Goal: Navigation & Orientation: Find specific page/section

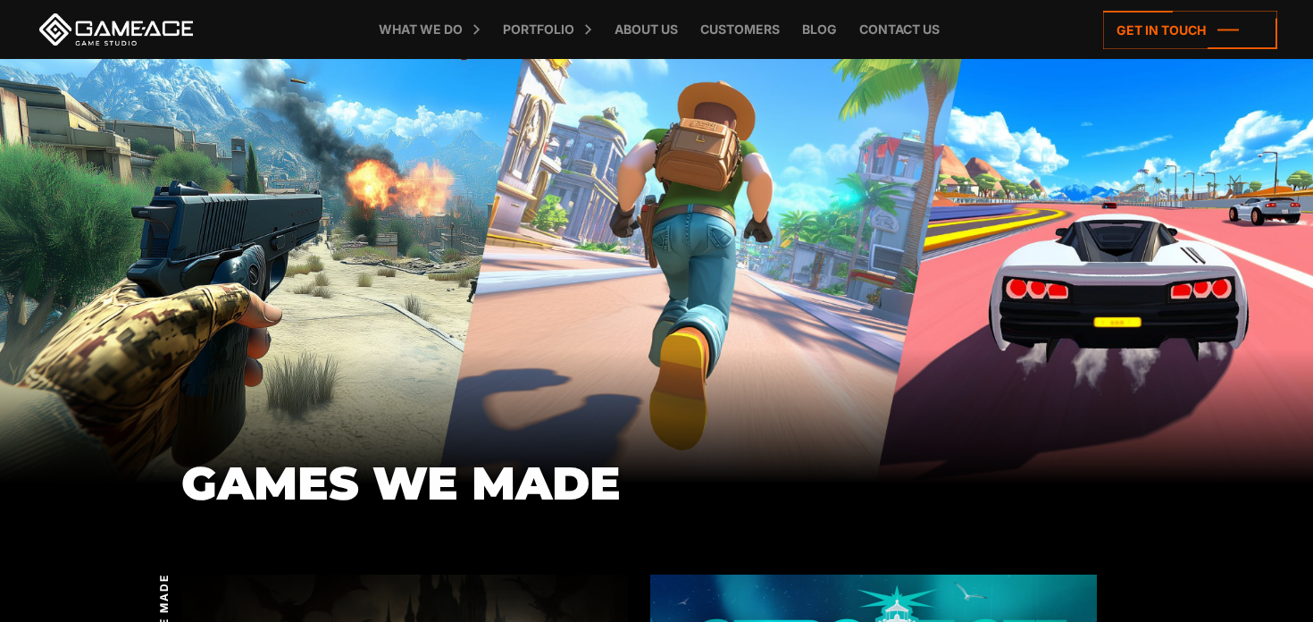
click at [150, 31] on link at bounding box center [116, 29] width 161 height 32
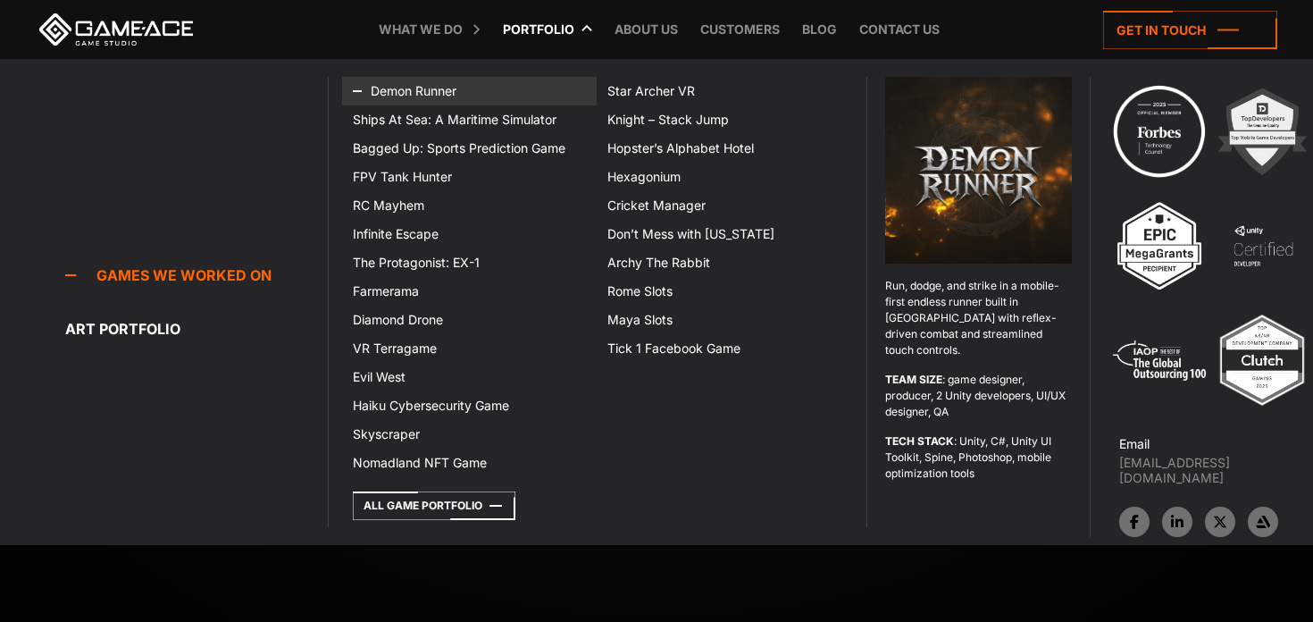
click at [479, 91] on link "Demon Runner" at bounding box center [469, 91] width 255 height 29
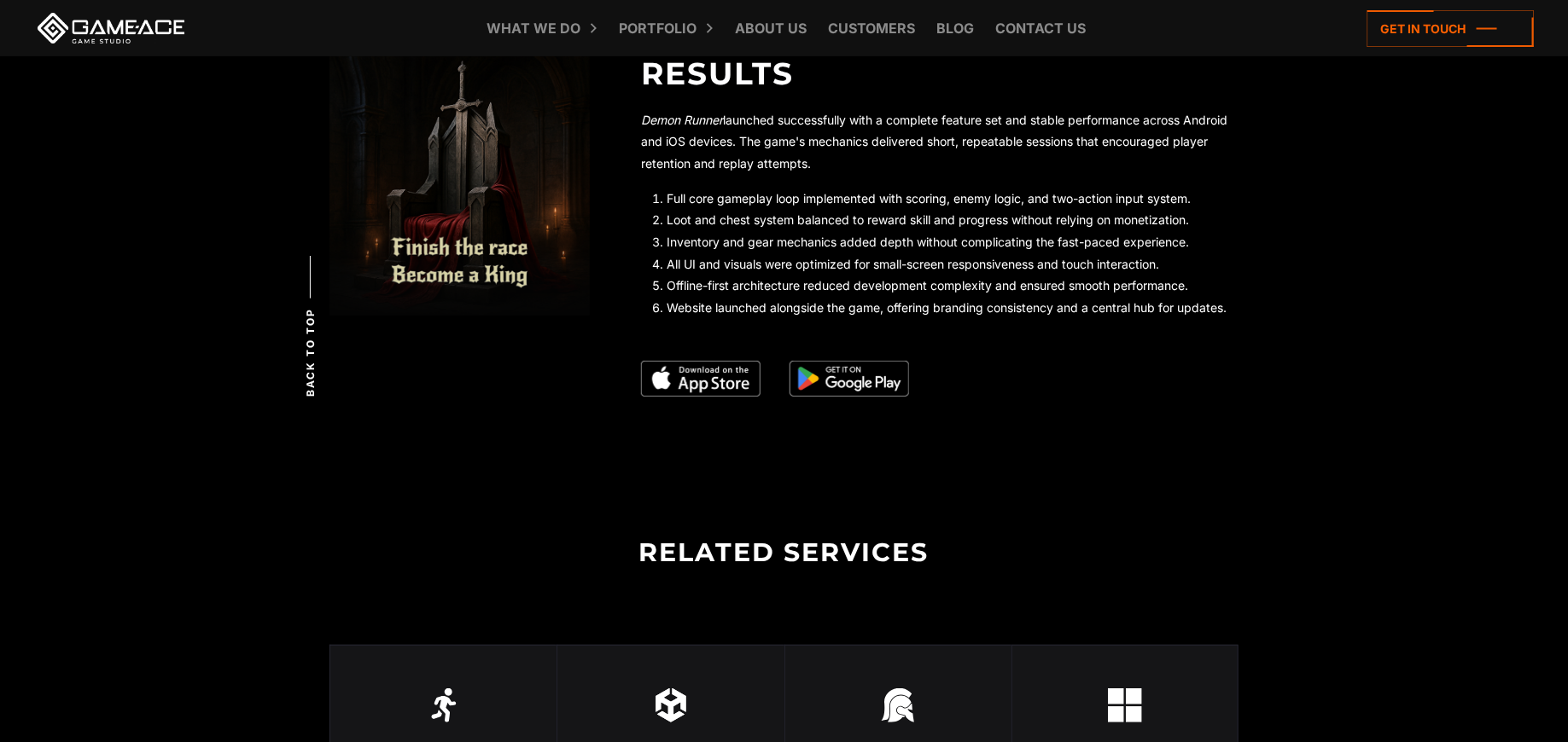
scroll to position [3096, 0]
